Goal: Navigation & Orientation: Find specific page/section

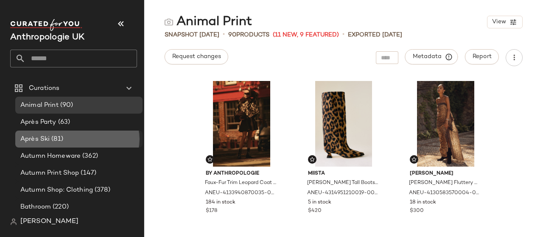
click at [67, 141] on div "Après Ski (81)" at bounding box center [78, 139] width 121 height 10
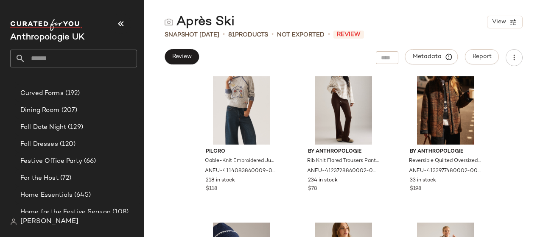
scroll to position [326, 0]
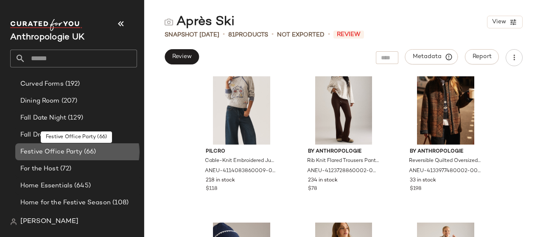
click at [74, 152] on span "Festive Office Party" at bounding box center [51, 152] width 62 height 10
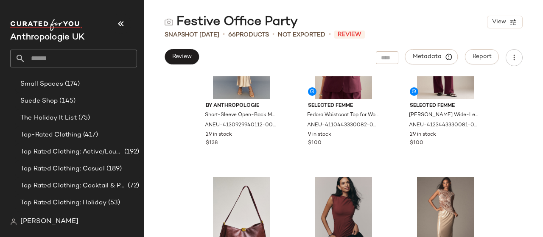
scroll to position [700, 0]
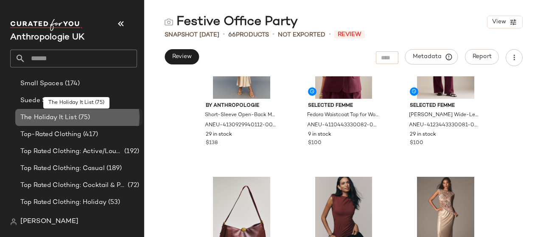
click at [36, 115] on span "The Holiday It List" at bounding box center [48, 118] width 56 height 10
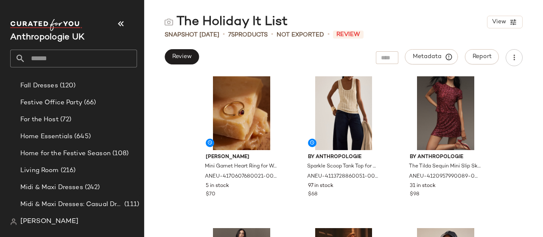
scroll to position [374, 0]
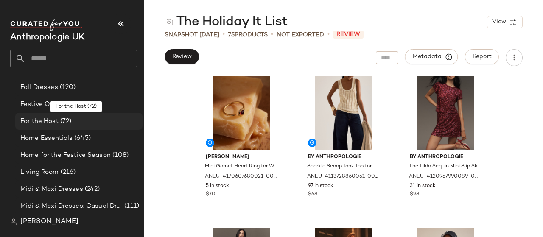
click at [49, 123] on span "For the Host" at bounding box center [39, 122] width 38 height 10
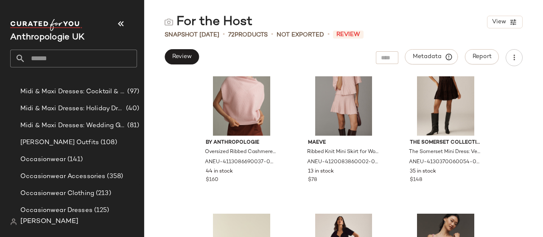
scroll to position [506, 0]
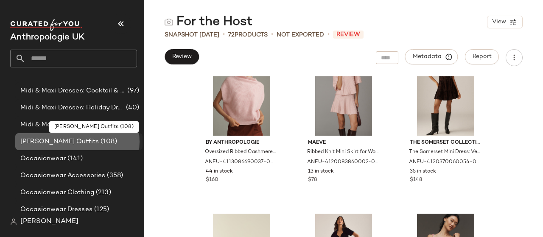
click at [99, 140] on span "(108)" at bounding box center [108, 142] width 18 height 10
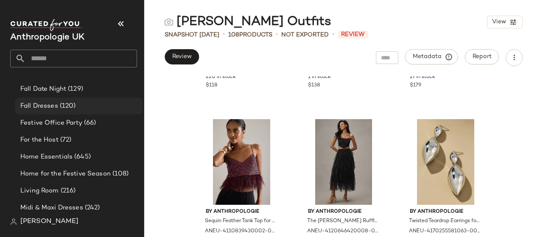
scroll to position [355, 0]
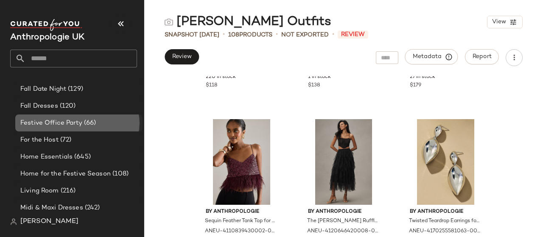
click at [67, 126] on span "Festive Office Party" at bounding box center [51, 123] width 62 height 10
